Goal: Transaction & Acquisition: Obtain resource

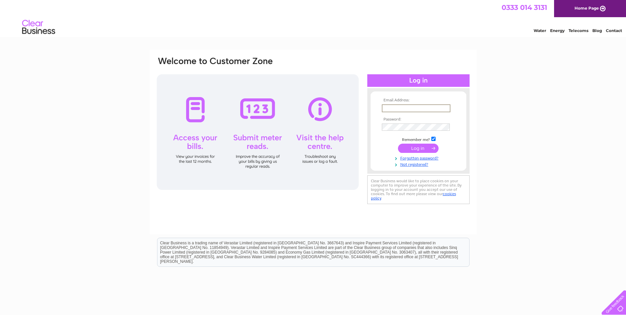
click at [385, 109] on input "text" at bounding box center [416, 108] width 69 height 8
type input "[EMAIL_ADDRESS][DOMAIN_NAME]"
click at [409, 149] on input "submit" at bounding box center [418, 148] width 41 height 9
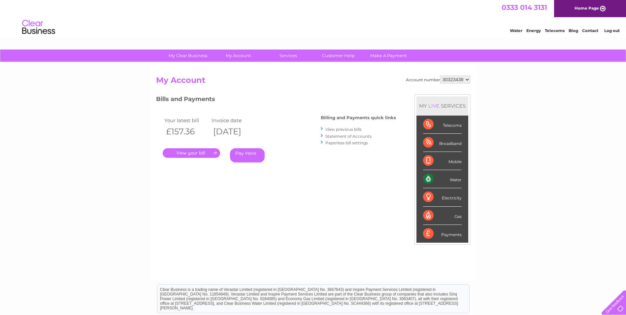
click at [189, 151] on link "." at bounding box center [191, 153] width 57 height 10
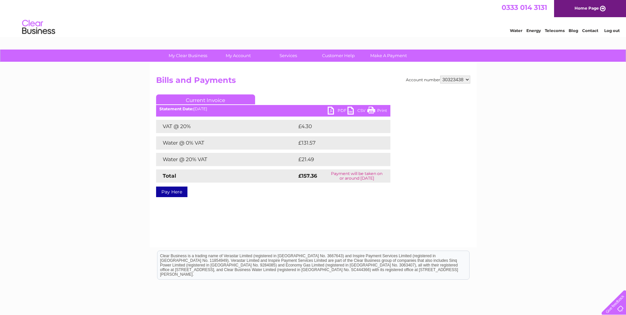
click at [331, 110] on link "PDF" at bounding box center [338, 112] width 20 height 10
